Goal: Information Seeking & Learning: Learn about a topic

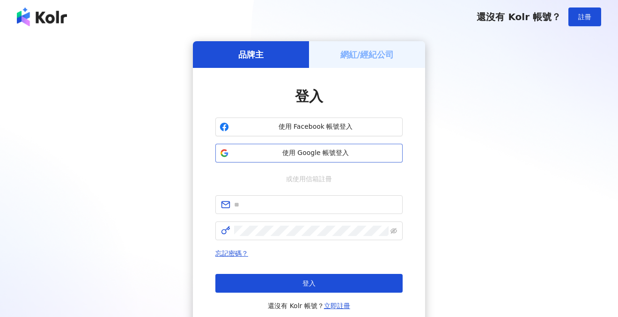
click at [308, 145] on button "使用 Google 帳號登入" at bounding box center [308, 153] width 187 height 19
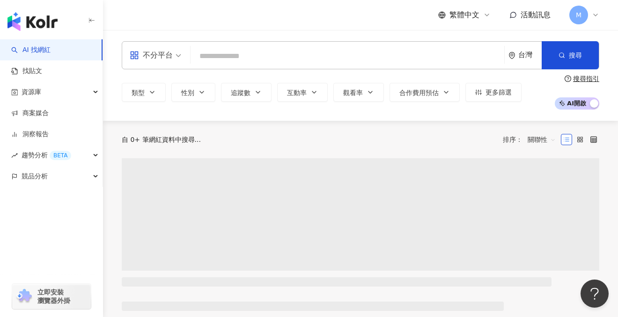
click at [249, 55] on input "search" at bounding box center [347, 56] width 306 height 18
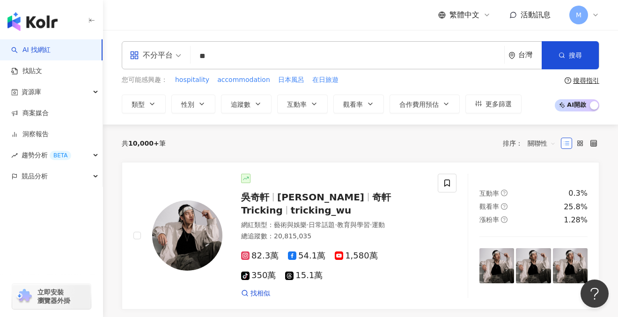
type input "*"
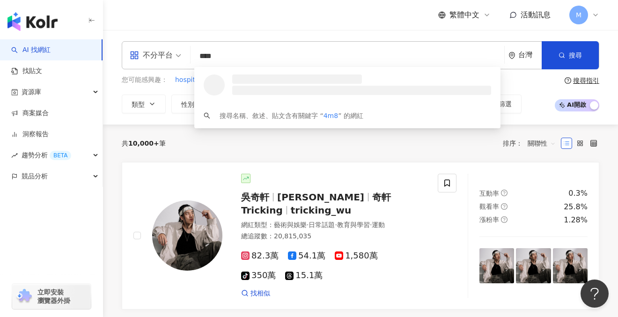
type input "*****"
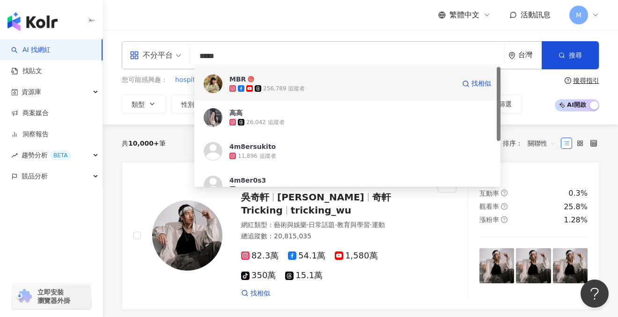
click at [263, 81] on span "MBR" at bounding box center [342, 78] width 226 height 9
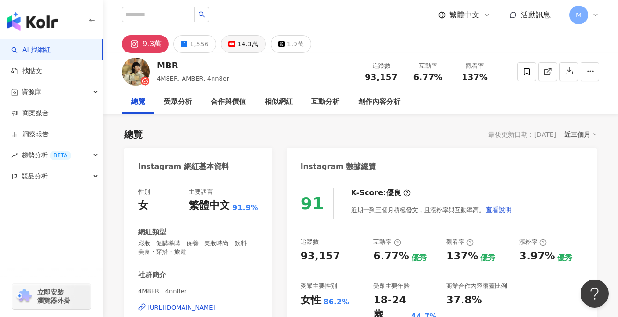
click at [238, 37] on div "14.3萬" at bounding box center [247, 43] width 21 height 13
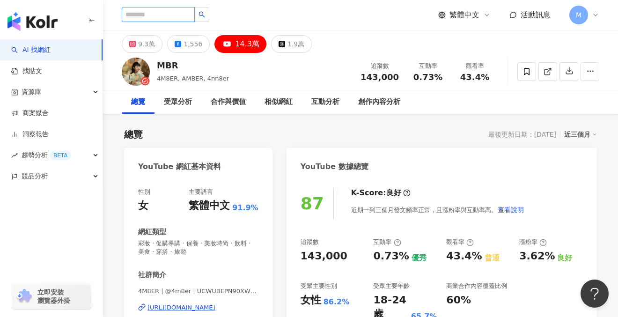
click at [174, 14] on input "search" at bounding box center [158, 14] width 73 height 15
type input "*"
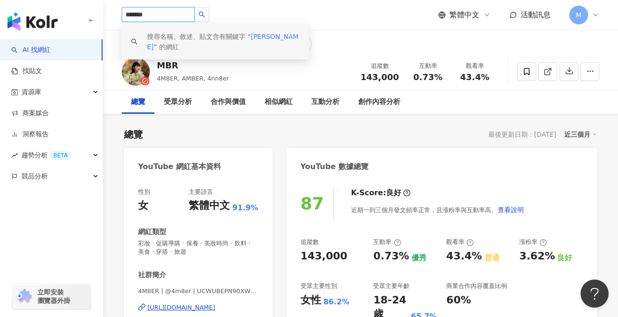
click at [144, 14] on input "*******" at bounding box center [158, 14] width 73 height 15
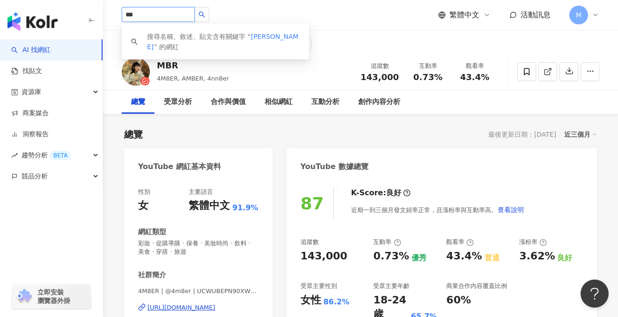
type input "**"
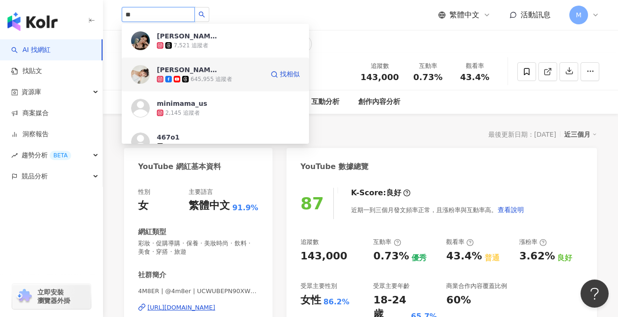
click at [229, 73] on div "居妮 645,955 追蹤者" at bounding box center [210, 74] width 107 height 19
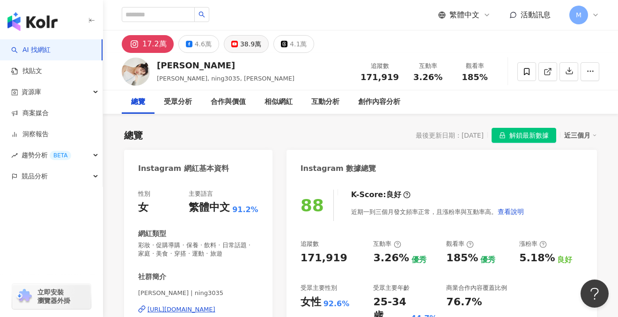
click at [235, 46] on button "38.9萬" at bounding box center [246, 44] width 45 height 18
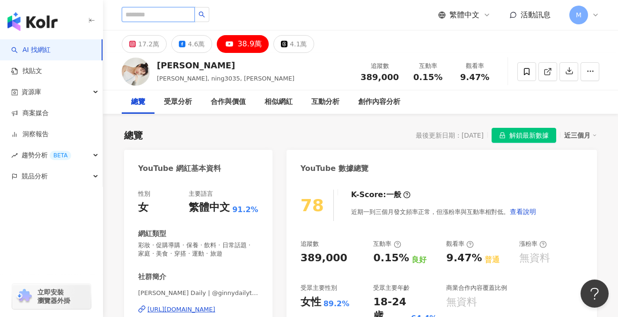
click at [165, 14] on input "search" at bounding box center [158, 14] width 73 height 15
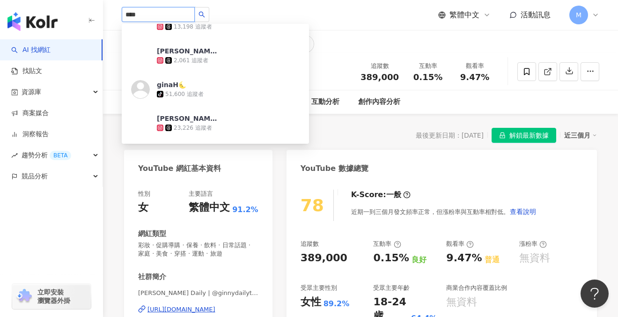
scroll to position [593, 0]
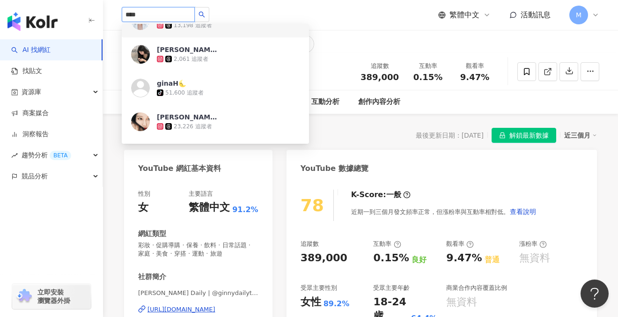
click at [159, 14] on input "****" at bounding box center [158, 14] width 73 height 15
type input "**********"
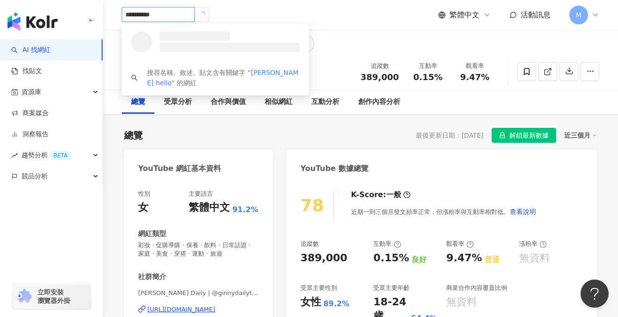
scroll to position [0, 0]
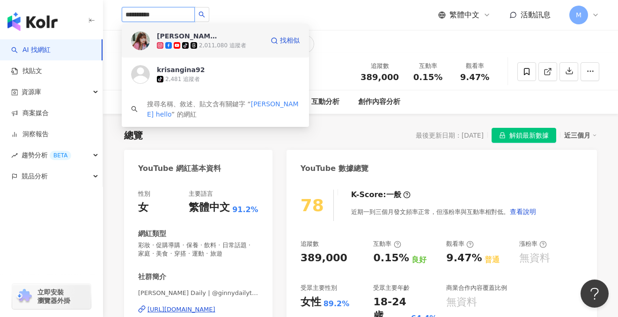
click at [214, 36] on span "Gina" at bounding box center [187, 35] width 61 height 9
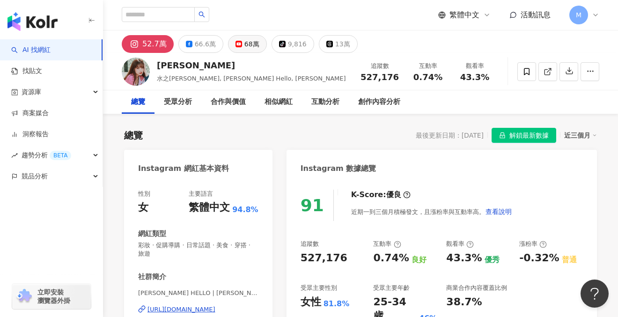
click at [245, 44] on div "68萬" at bounding box center [251, 43] width 15 height 13
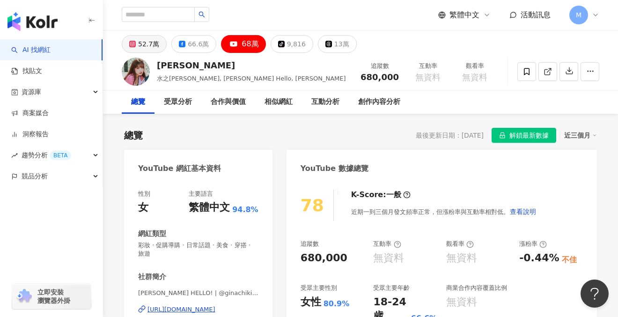
click at [145, 49] on div "52.7萬" at bounding box center [148, 43] width 21 height 13
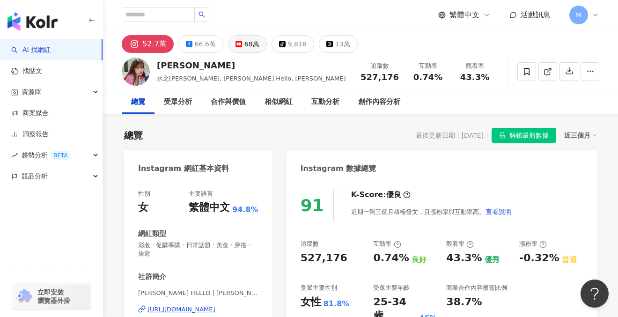
click at [238, 51] on button "68萬" at bounding box center [247, 44] width 39 height 18
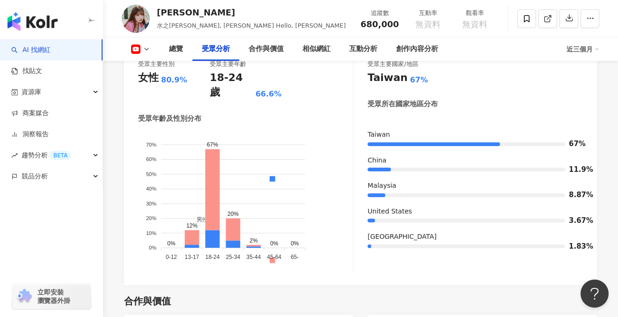
scroll to position [869, 0]
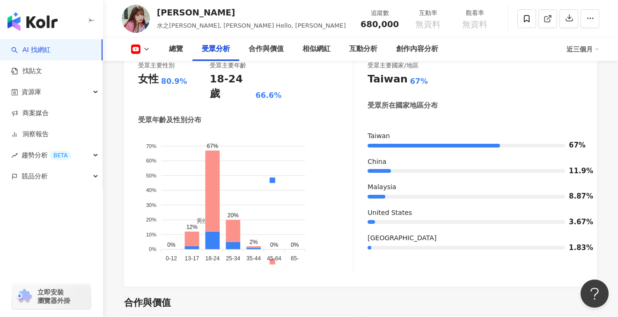
click at [136, 20] on img at bounding box center [136, 19] width 28 height 28
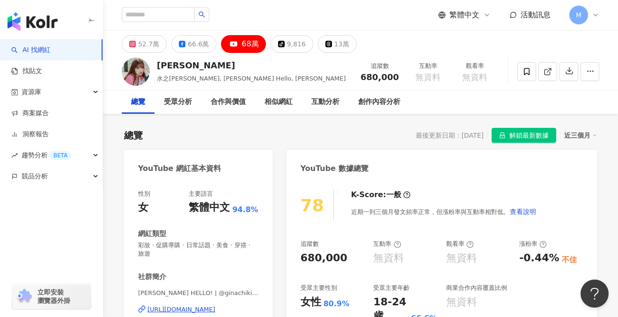
click at [184, 54] on div "Gina 水之GINA, Gina Hello, ginachiki 追蹤數 680,000 互動率 無資料 觀看率 無資料" at bounding box center [360, 71] width 515 height 37
click at [192, 44] on div "66.6萬" at bounding box center [198, 43] width 21 height 13
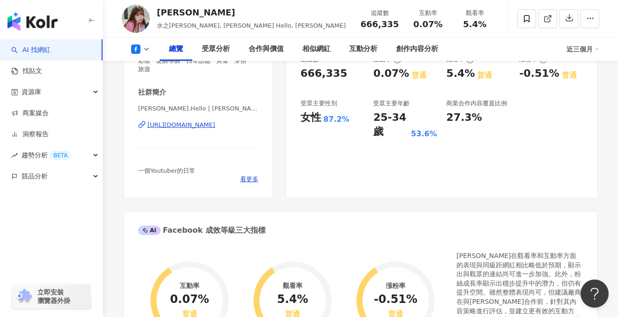
scroll to position [180, 0]
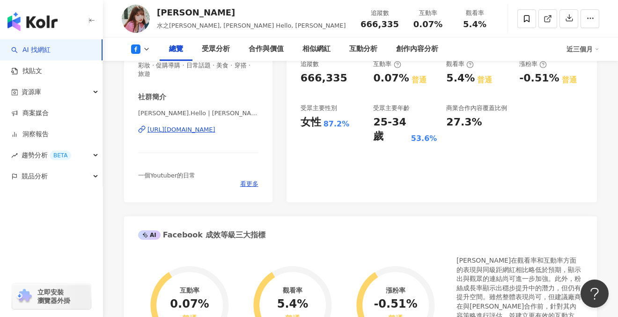
click at [197, 128] on div "https://www.facebook.com/128399173890265" at bounding box center [181, 129] width 68 height 8
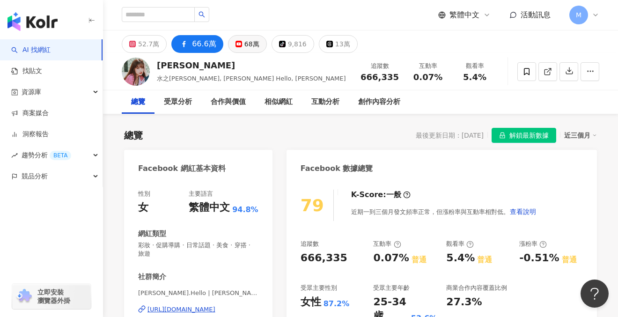
click at [238, 39] on button "68萬" at bounding box center [247, 44] width 39 height 18
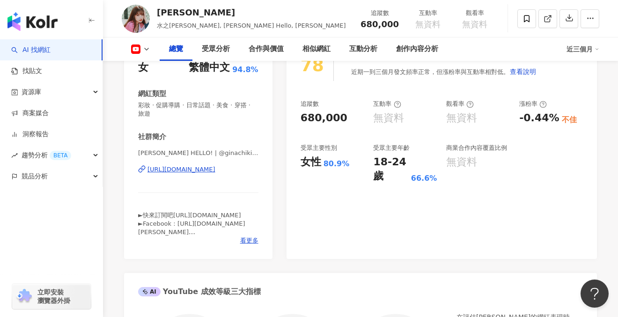
scroll to position [98, 0]
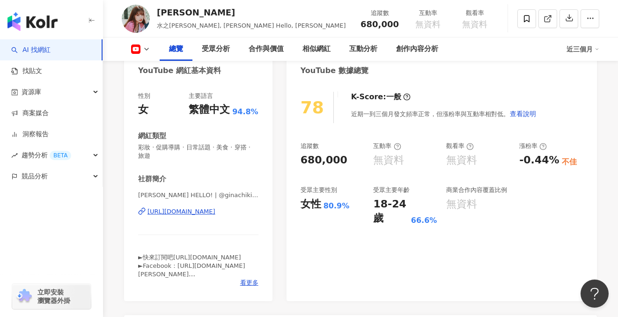
click at [181, 214] on div "https://www.youtube.com/channel/UCSR9CHNMIg7YoNezbv4bh0A" at bounding box center [181, 211] width 68 height 8
